Goal: Information Seeking & Learning: Learn about a topic

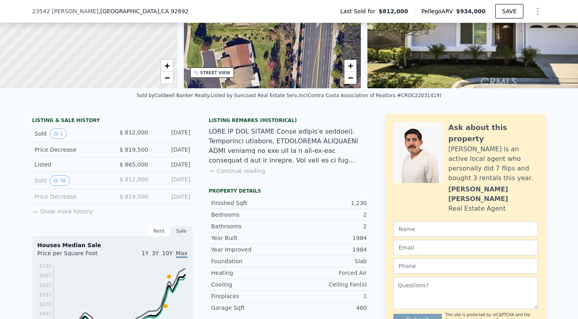
scroll to position [112, 0]
click at [44, 212] on button "Show more history" at bounding box center [62, 209] width 61 height 11
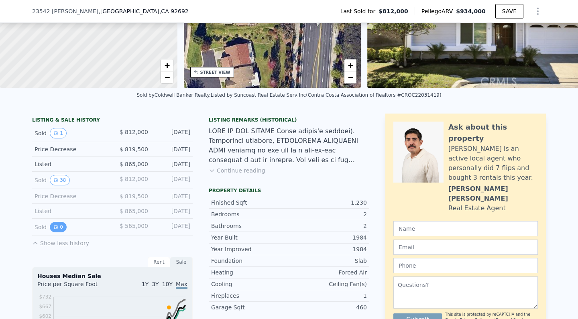
click at [55, 228] on icon "View historical data" at bounding box center [55, 227] width 5 height 5
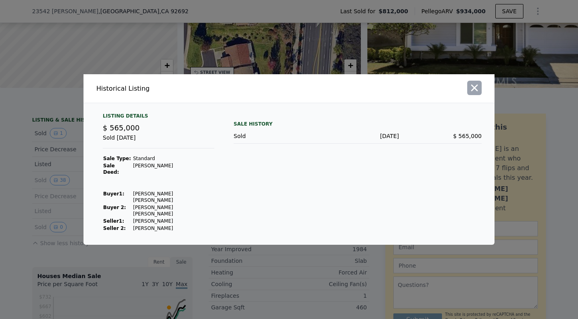
click at [477, 94] on icon "button" at bounding box center [474, 87] width 11 height 11
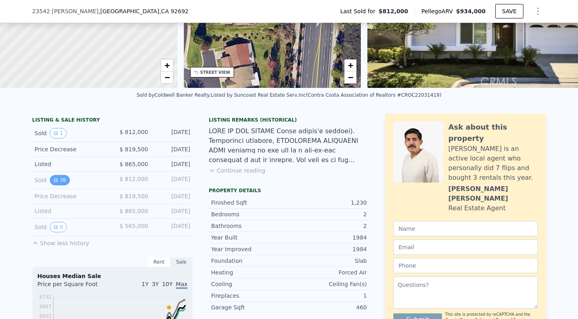
click at [63, 182] on button "38" at bounding box center [60, 180] width 20 height 10
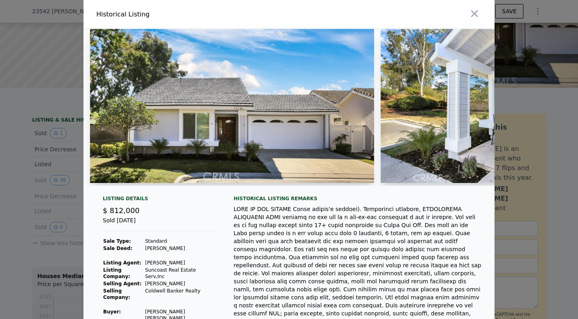
click at [233, 136] on img at bounding box center [232, 106] width 284 height 154
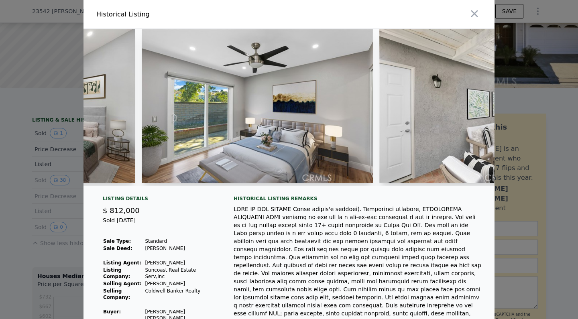
scroll to position [0, 1194]
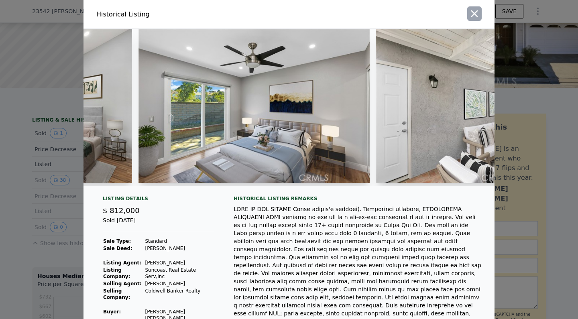
click at [477, 12] on icon "button" at bounding box center [474, 13] width 11 height 11
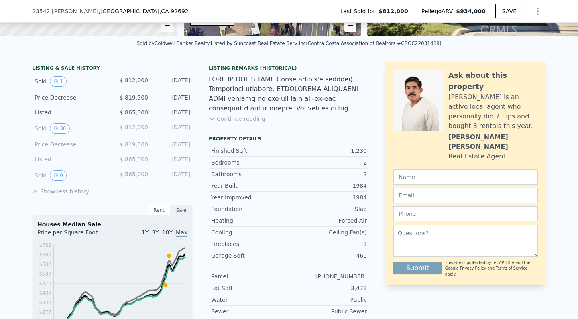
scroll to position [167, 0]
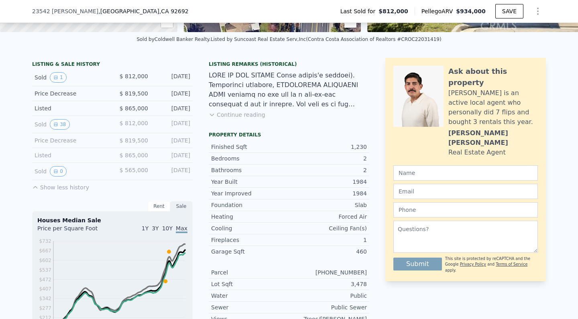
click at [245, 116] on button "Continue reading" at bounding box center [237, 115] width 57 height 8
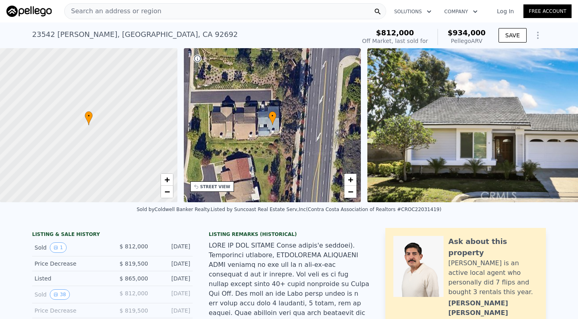
scroll to position [146, 0]
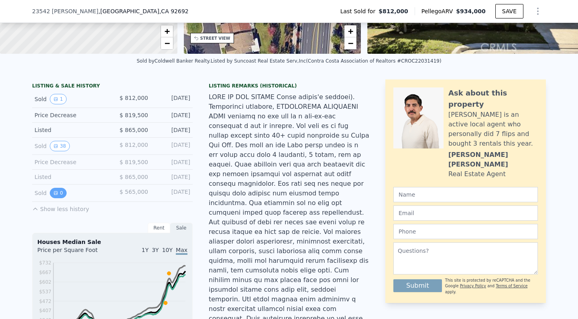
click at [59, 198] on button "0" at bounding box center [58, 193] width 17 height 10
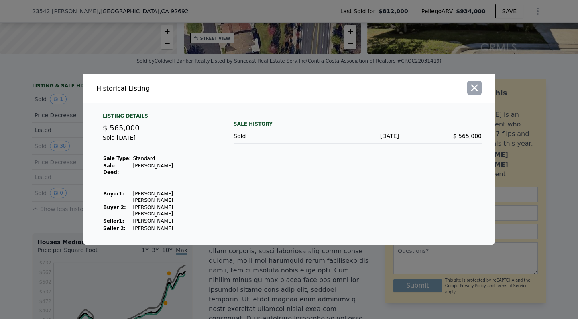
click at [474, 92] on icon "button" at bounding box center [474, 88] width 7 height 7
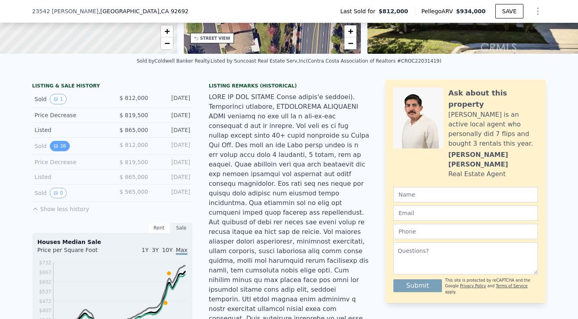
click at [59, 149] on button "38" at bounding box center [60, 146] width 20 height 10
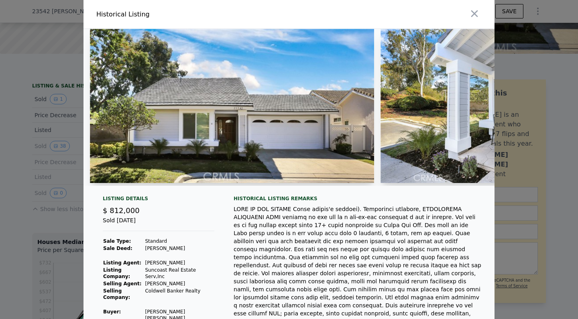
scroll to position [0, 0]
click at [476, 18] on icon "button" at bounding box center [474, 13] width 11 height 11
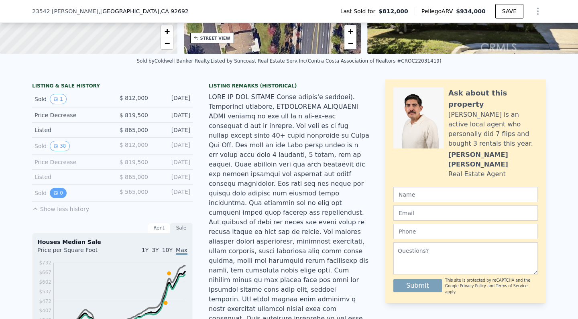
click at [60, 191] on button "0" at bounding box center [58, 193] width 17 height 10
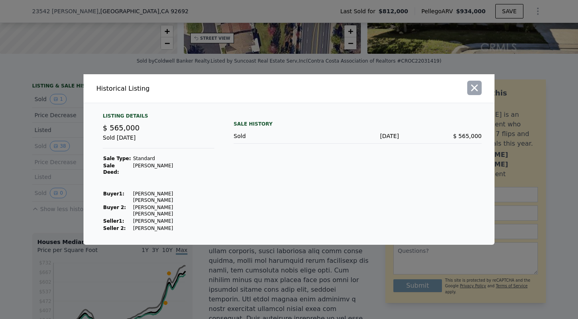
click at [477, 94] on icon "button" at bounding box center [474, 87] width 11 height 11
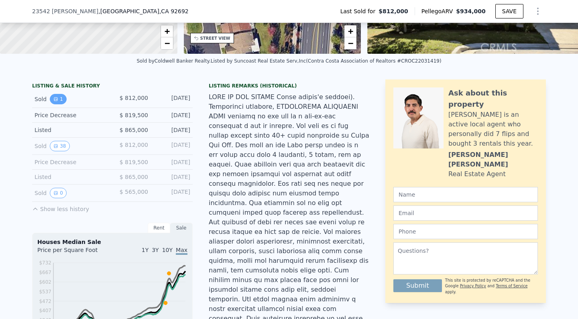
click at [61, 98] on button "1" at bounding box center [58, 99] width 17 height 10
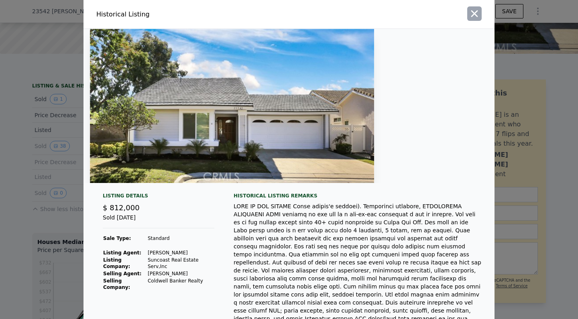
click at [477, 16] on icon "button" at bounding box center [474, 13] width 7 height 7
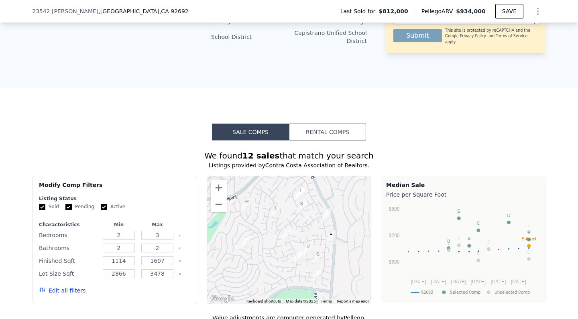
scroll to position [741, 0]
